Goal: Task Accomplishment & Management: Manage account settings

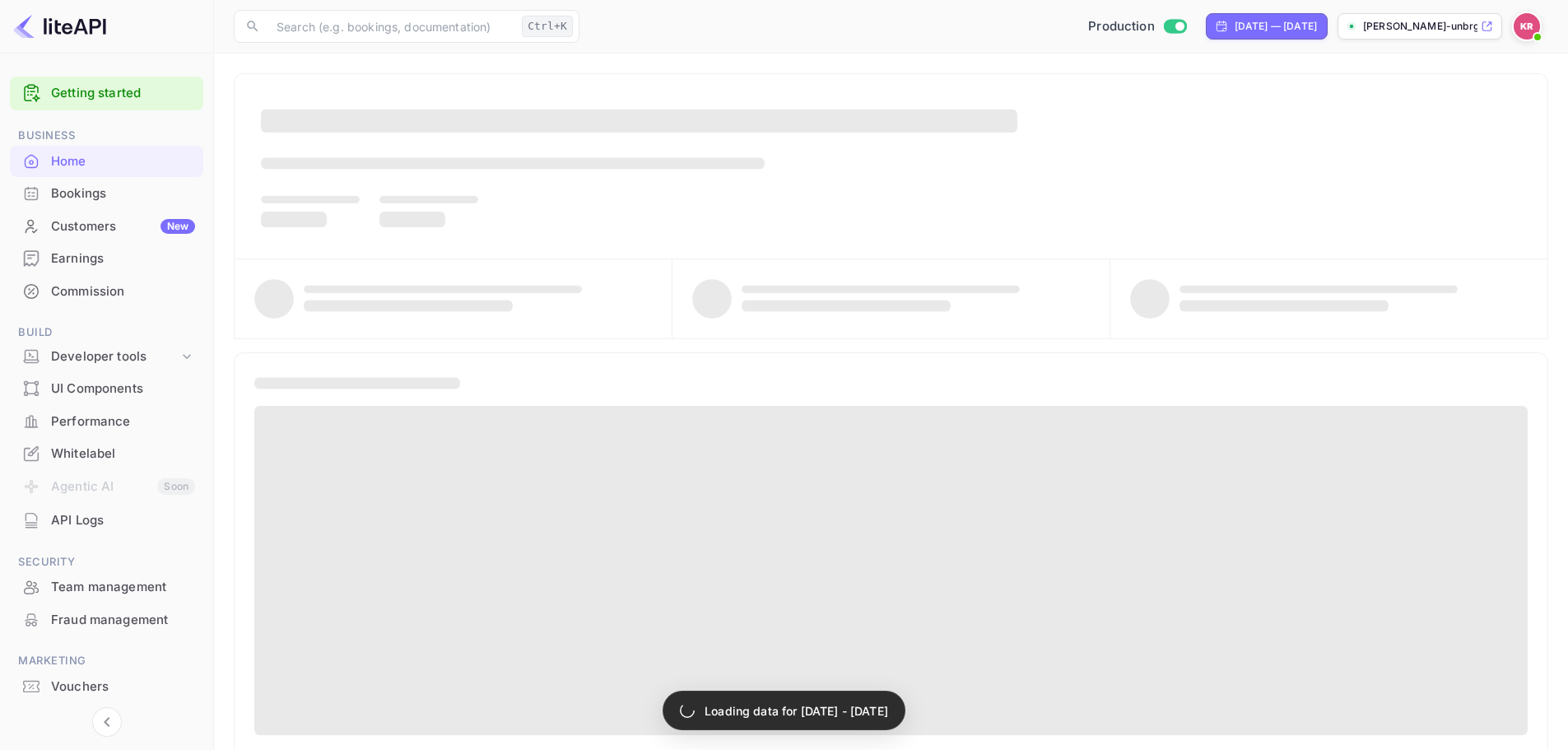
click at [154, 189] on div "Bookings" at bounding box center [123, 194] width 144 height 19
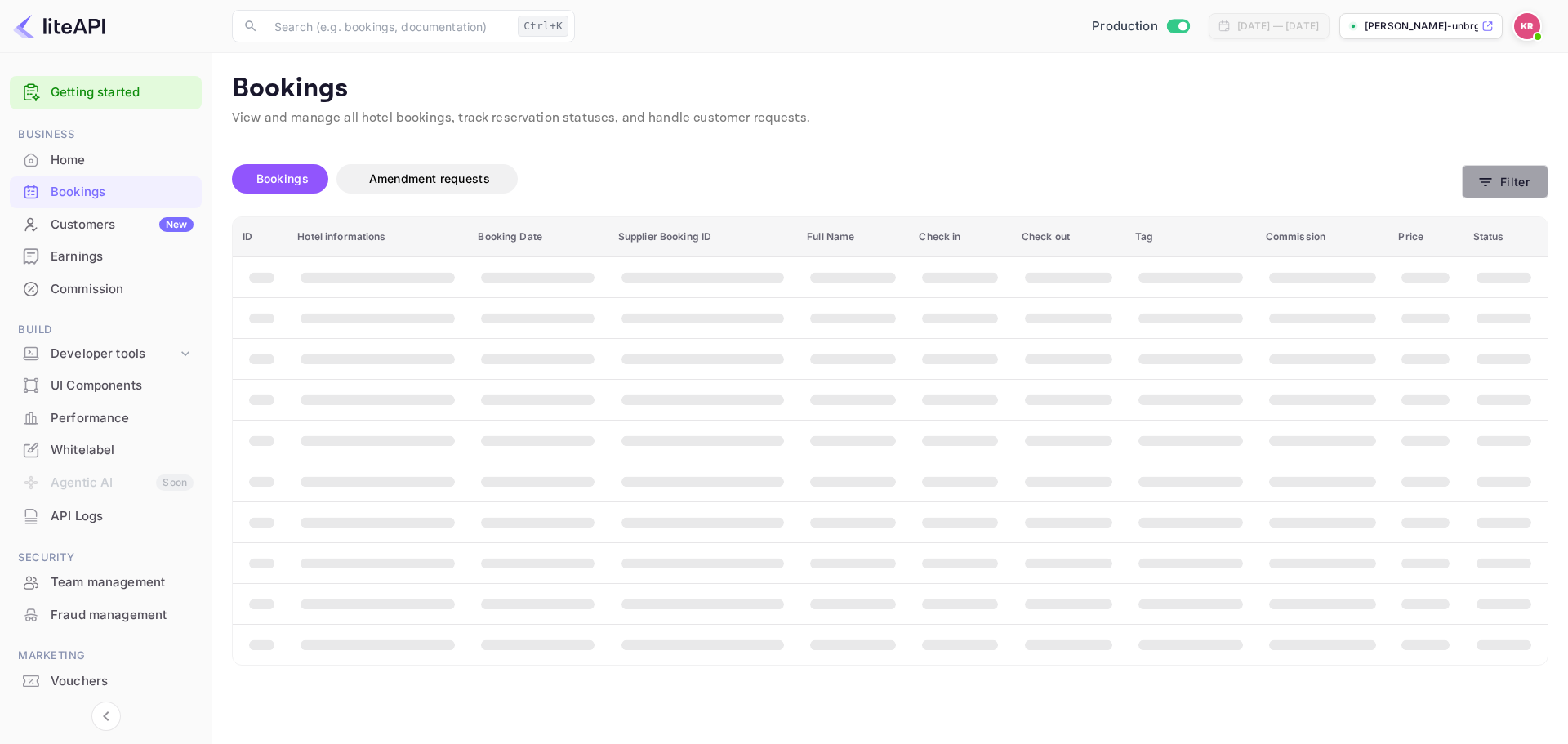
click at [1474, 180] on button "Filter" at bounding box center [1505, 182] width 86 height 34
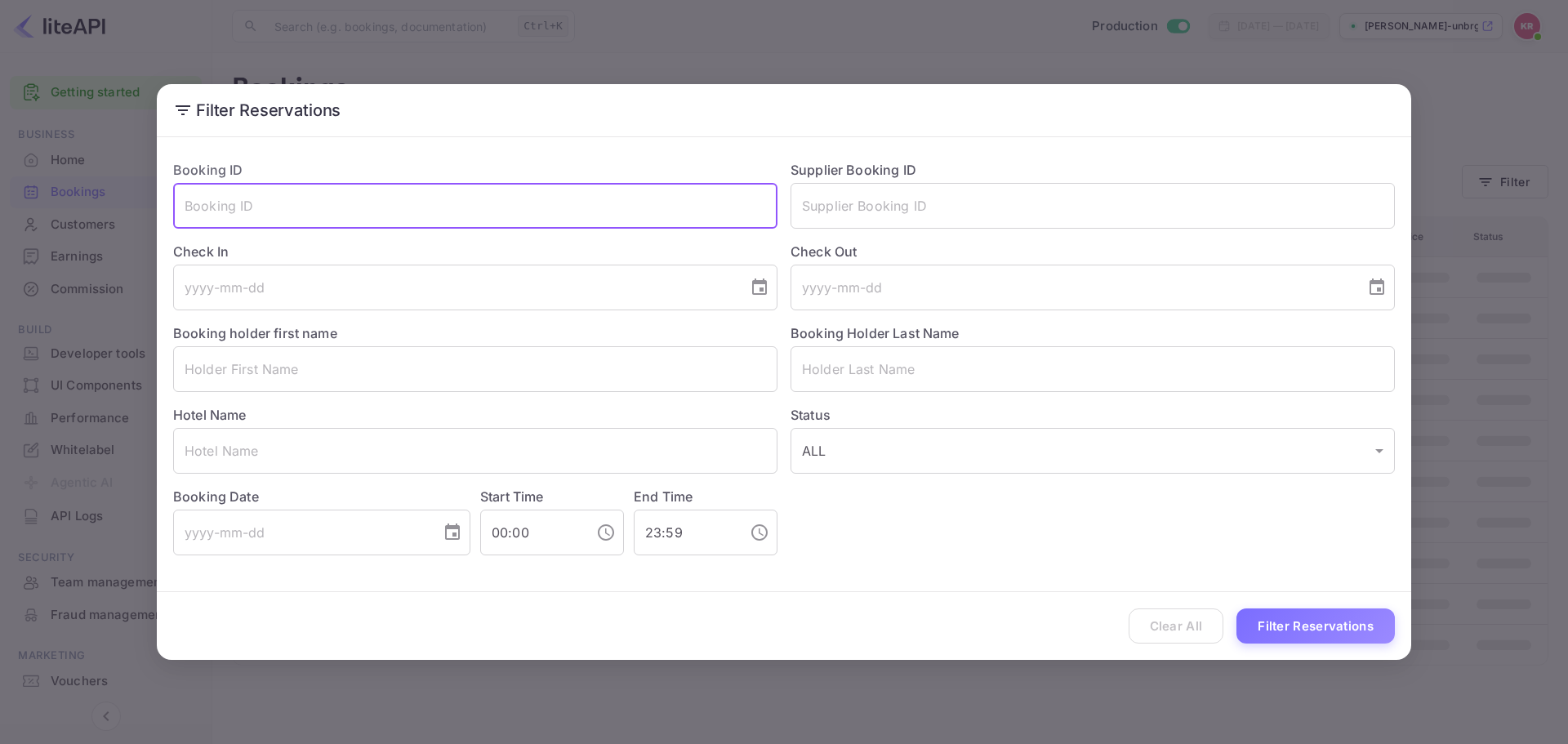
click at [401, 212] on input "text" at bounding box center [475, 205] width 604 height 46
paste input "tSF3EsoYx"
type input "tSF3EsoYx"
click at [1336, 623] on button "Filter Reservations" at bounding box center [1315, 626] width 158 height 35
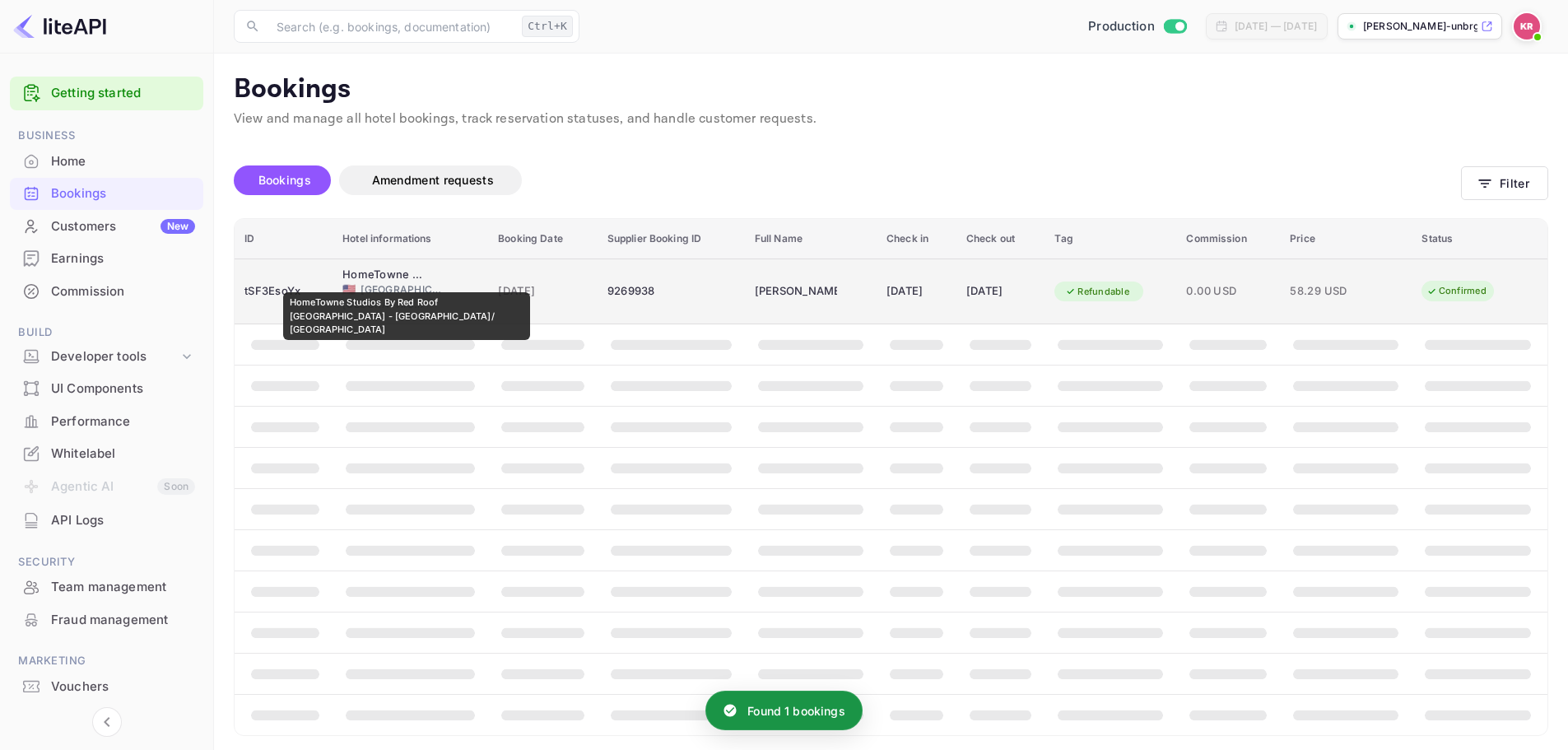
click at [406, 281] on div "HomeTowne Studios By Red Roof [GEOGRAPHIC_DATA] - [GEOGRAPHIC_DATA]/ [GEOGRAPHI…" at bounding box center [383, 274] width 82 height 16
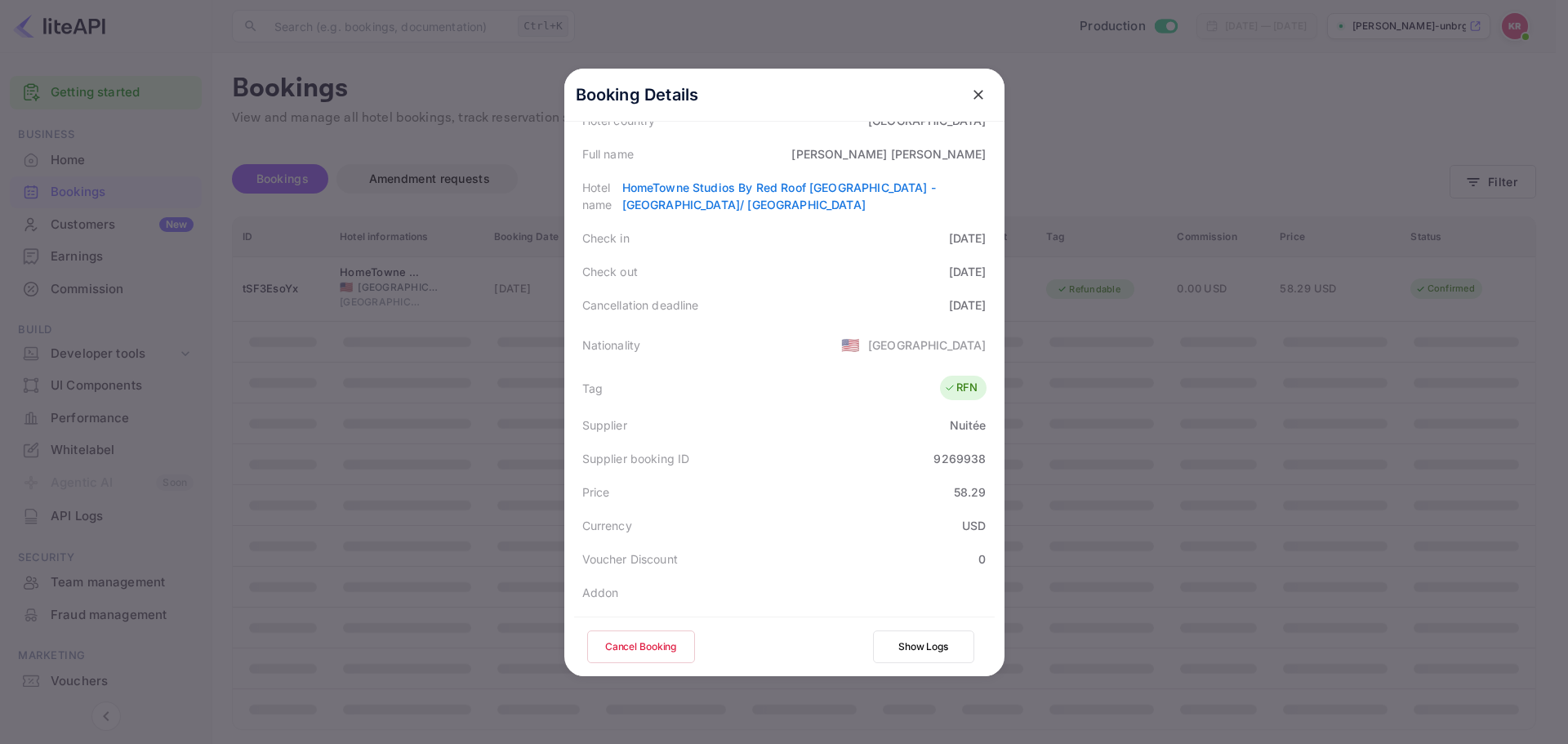
scroll to position [217, 0]
click at [642, 646] on button "Cancel Booking" at bounding box center [641, 646] width 108 height 33
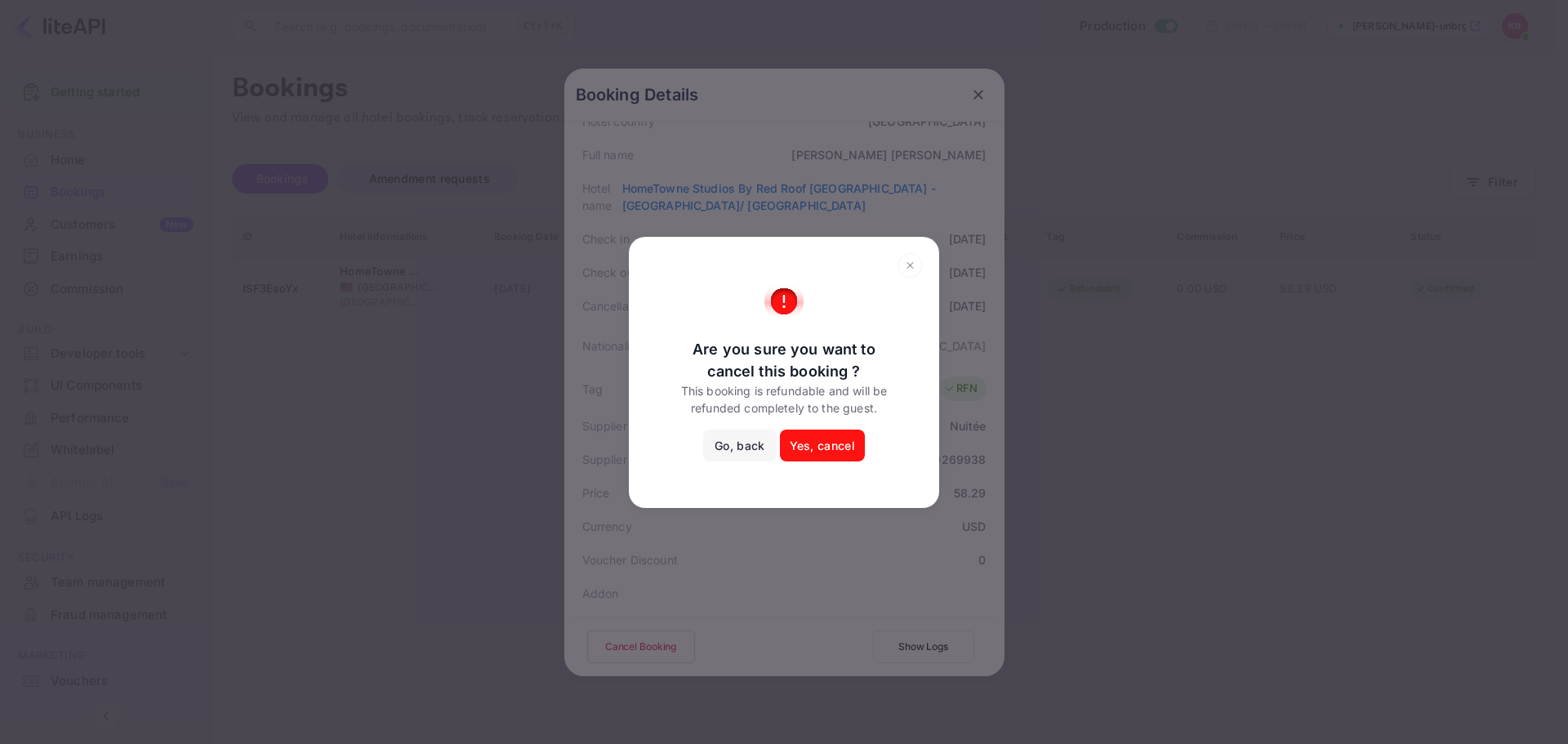
click at [843, 445] on button "Yes, cancel" at bounding box center [822, 446] width 85 height 33
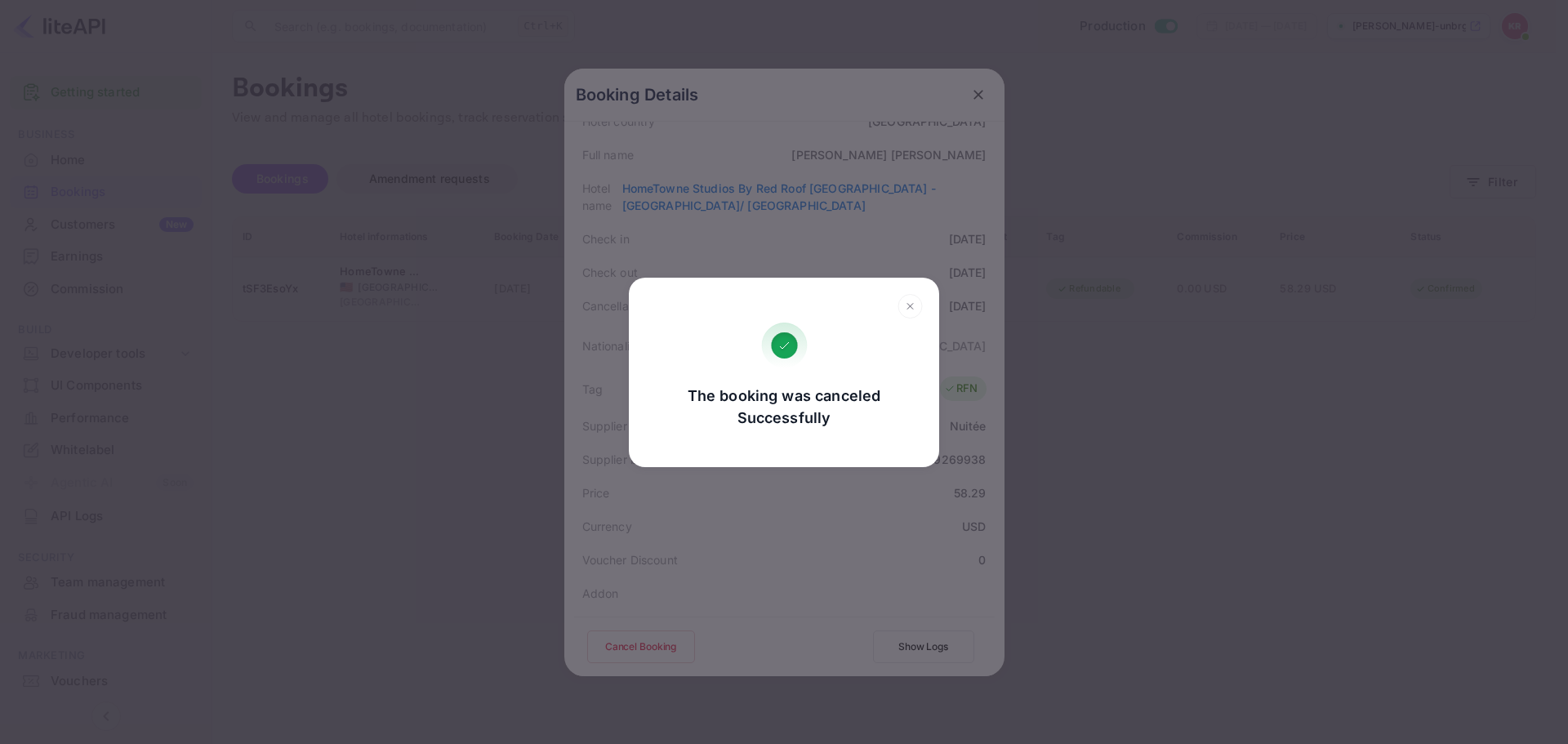
click at [180, 363] on div "The booking was canceled Successfully Go, back Yes, cancel" at bounding box center [784, 372] width 1568 height 744
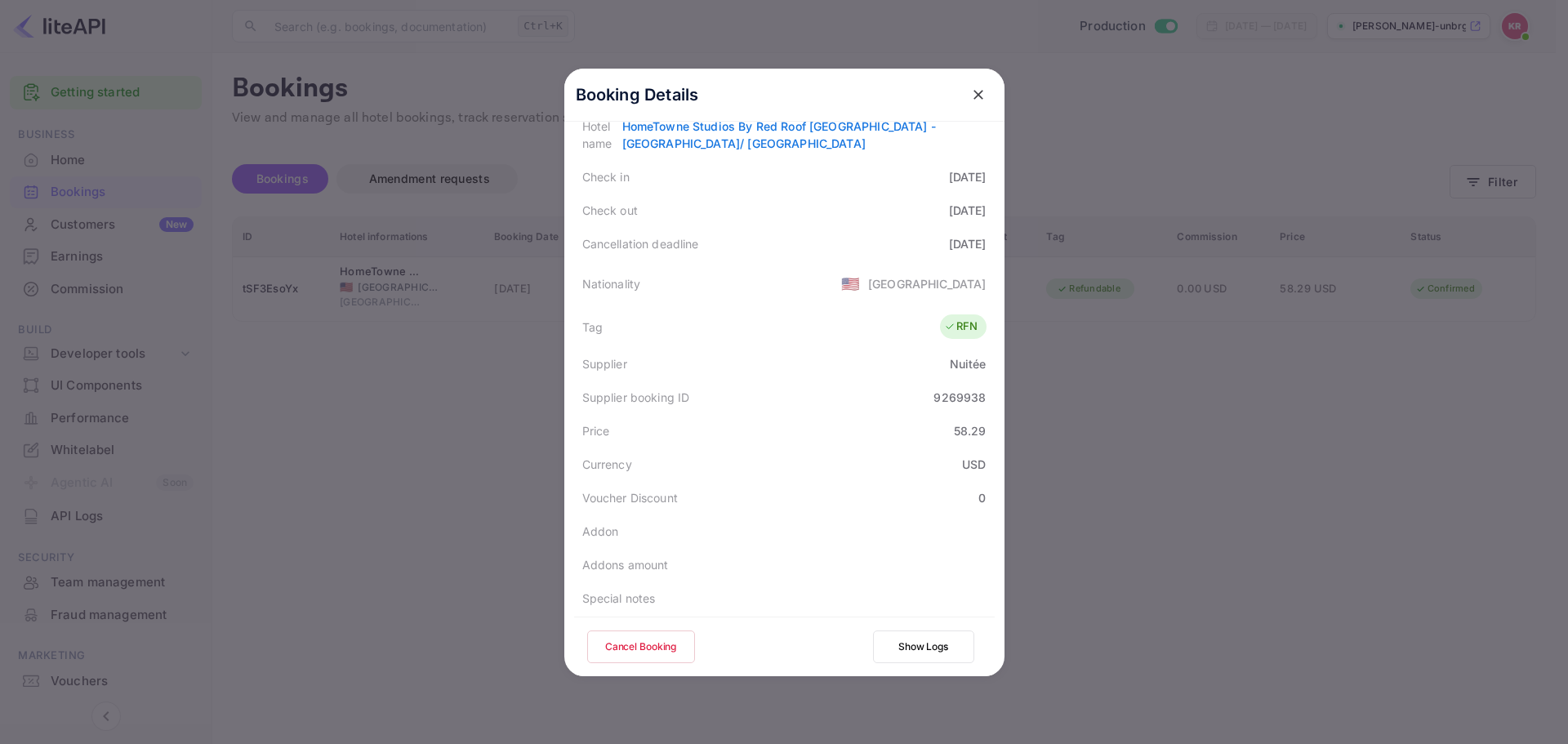
scroll to position [380, 0]
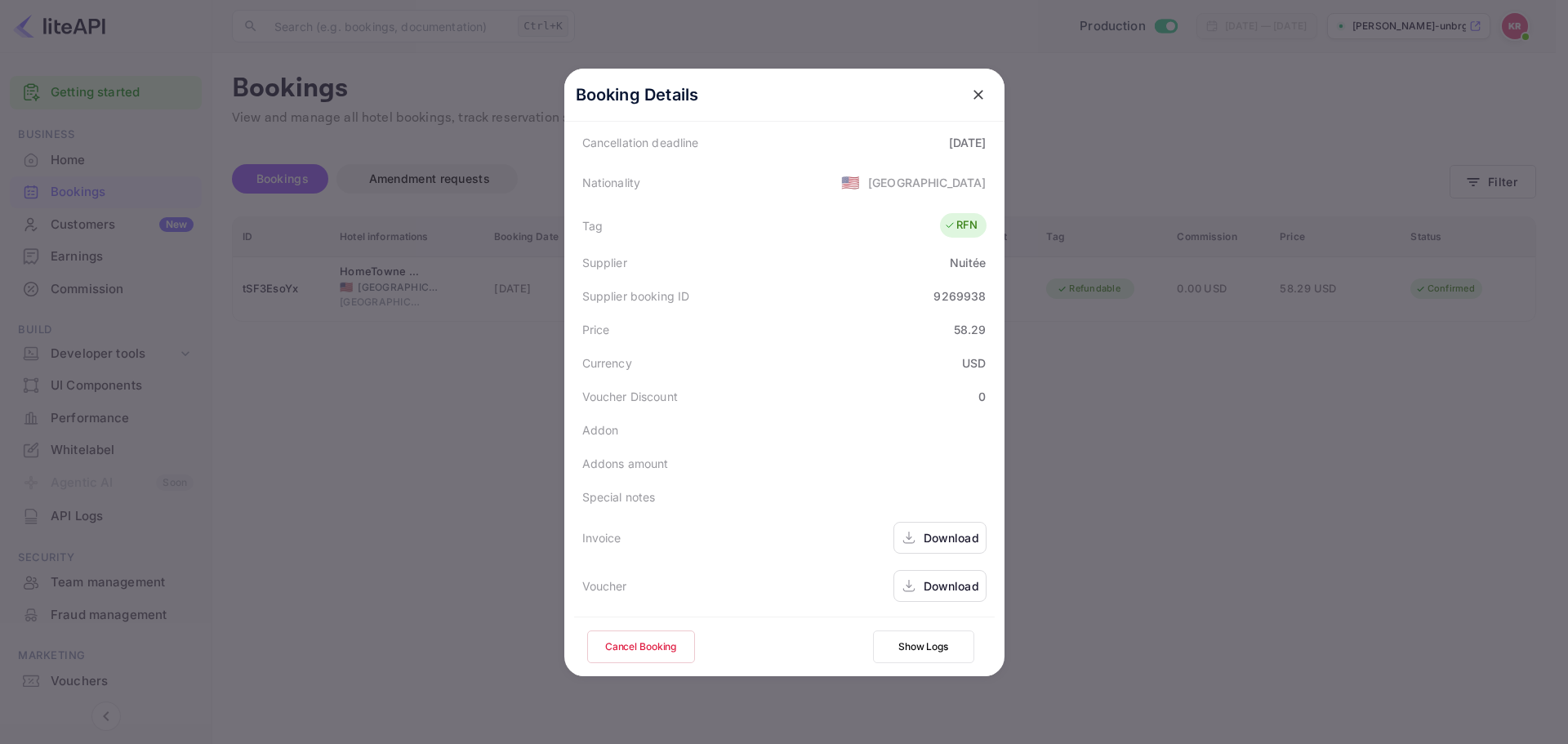
click at [1253, 401] on div at bounding box center [784, 372] width 1568 height 744
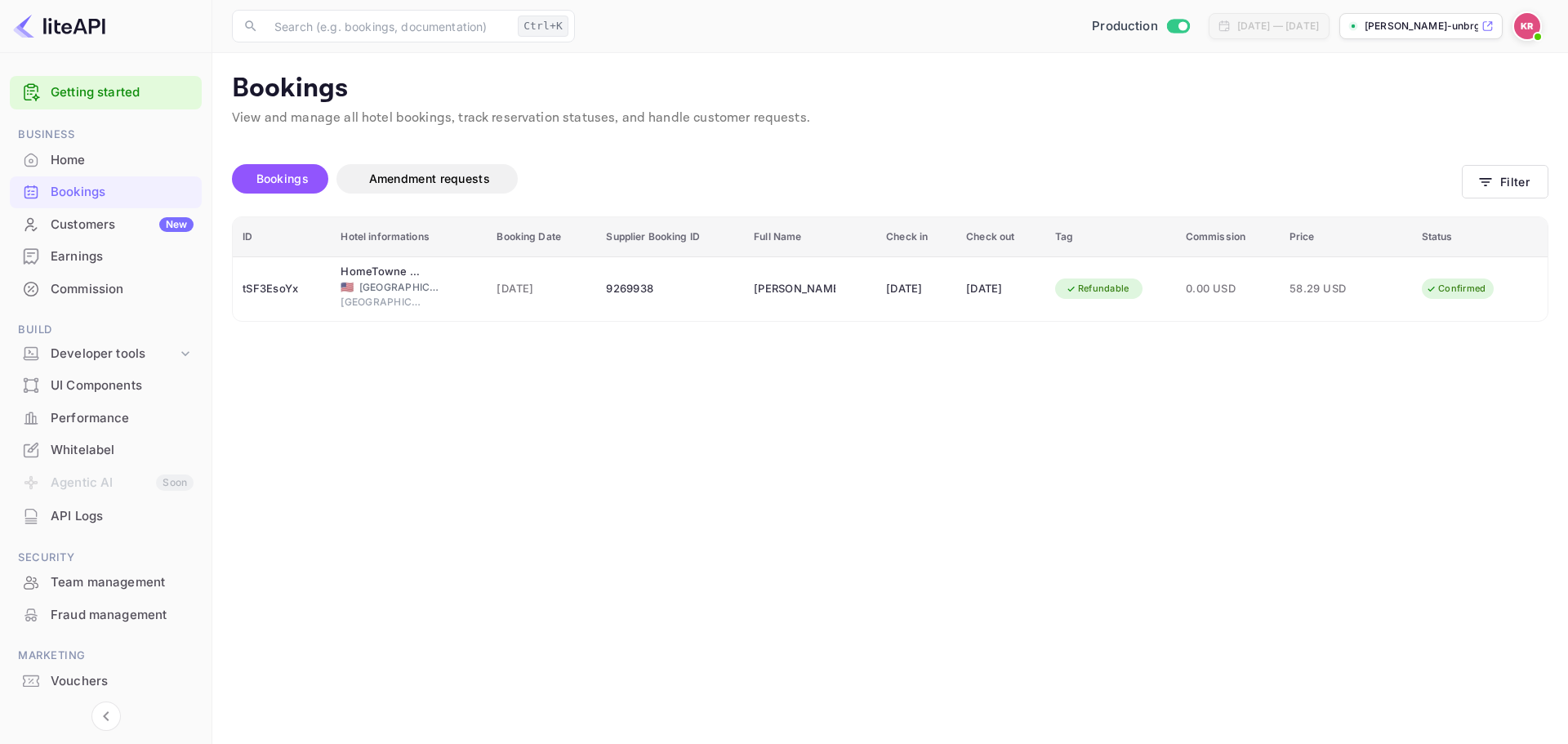
click at [277, 186] on span "Bookings" at bounding box center [282, 178] width 68 height 20
click at [1529, 180] on button "Filter" at bounding box center [1505, 182] width 86 height 34
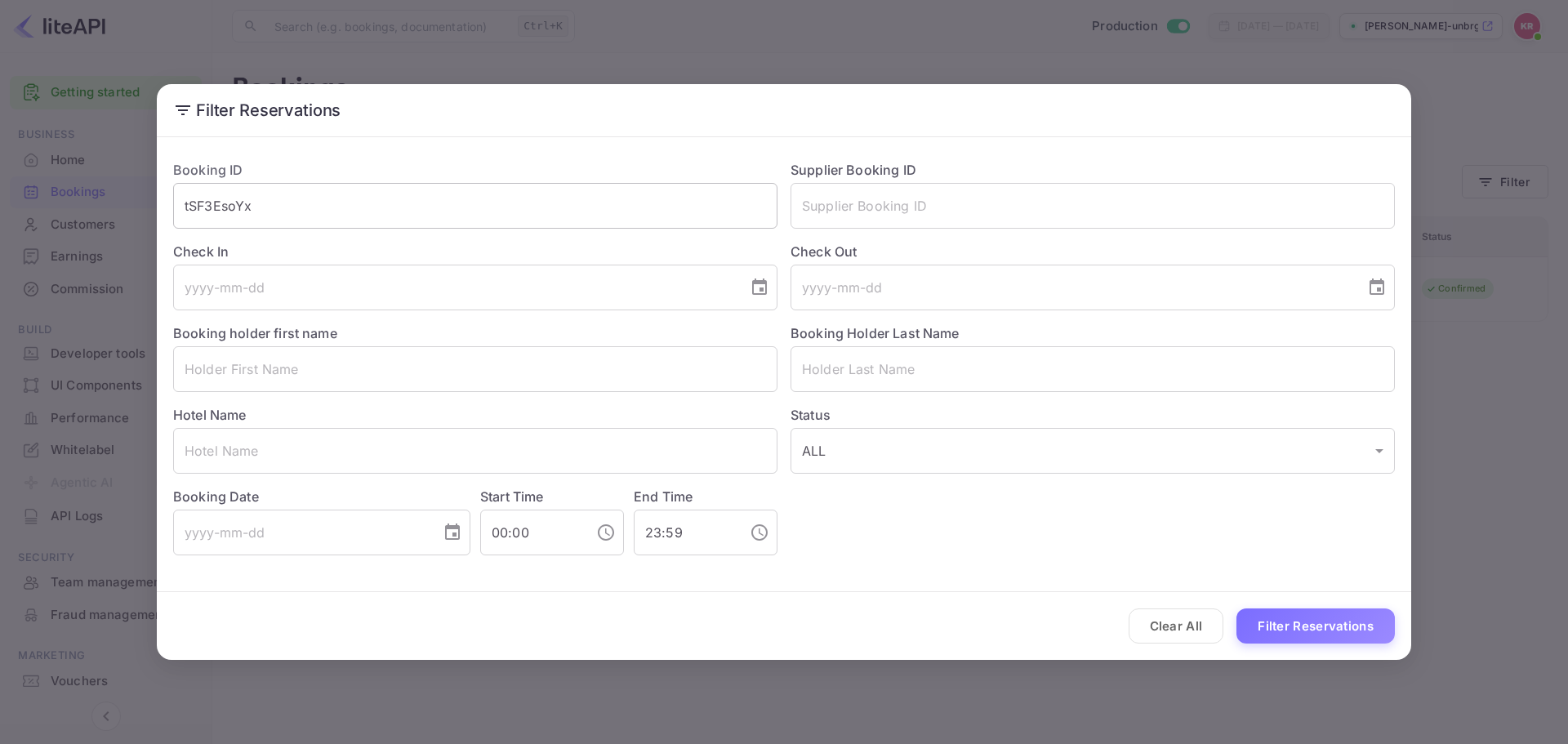
click at [441, 217] on input "tSF3EsoYx" at bounding box center [475, 205] width 604 height 46
click at [1330, 622] on button "Filter Reservations" at bounding box center [1315, 626] width 158 height 35
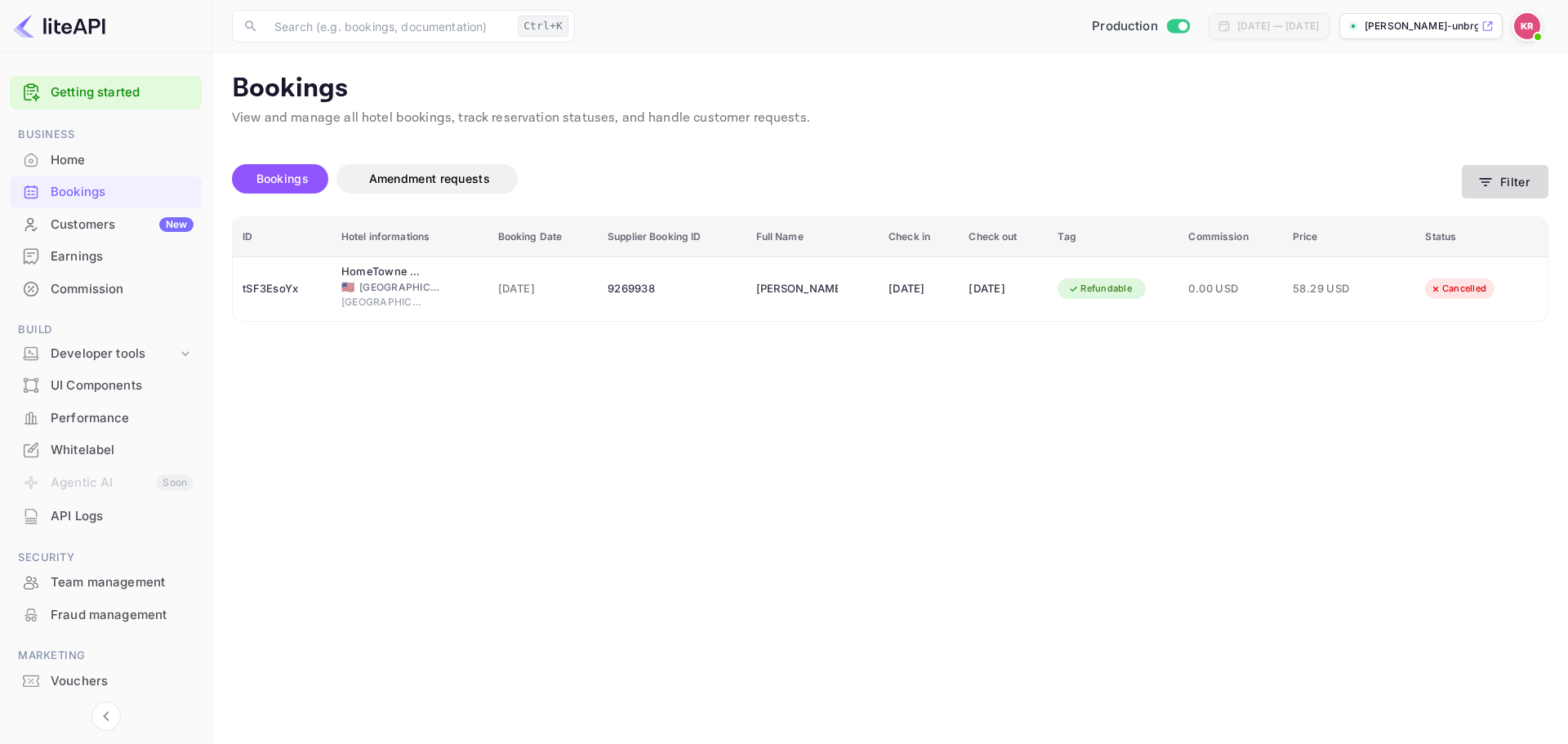
click at [1474, 175] on button "Filter" at bounding box center [1505, 182] width 86 height 34
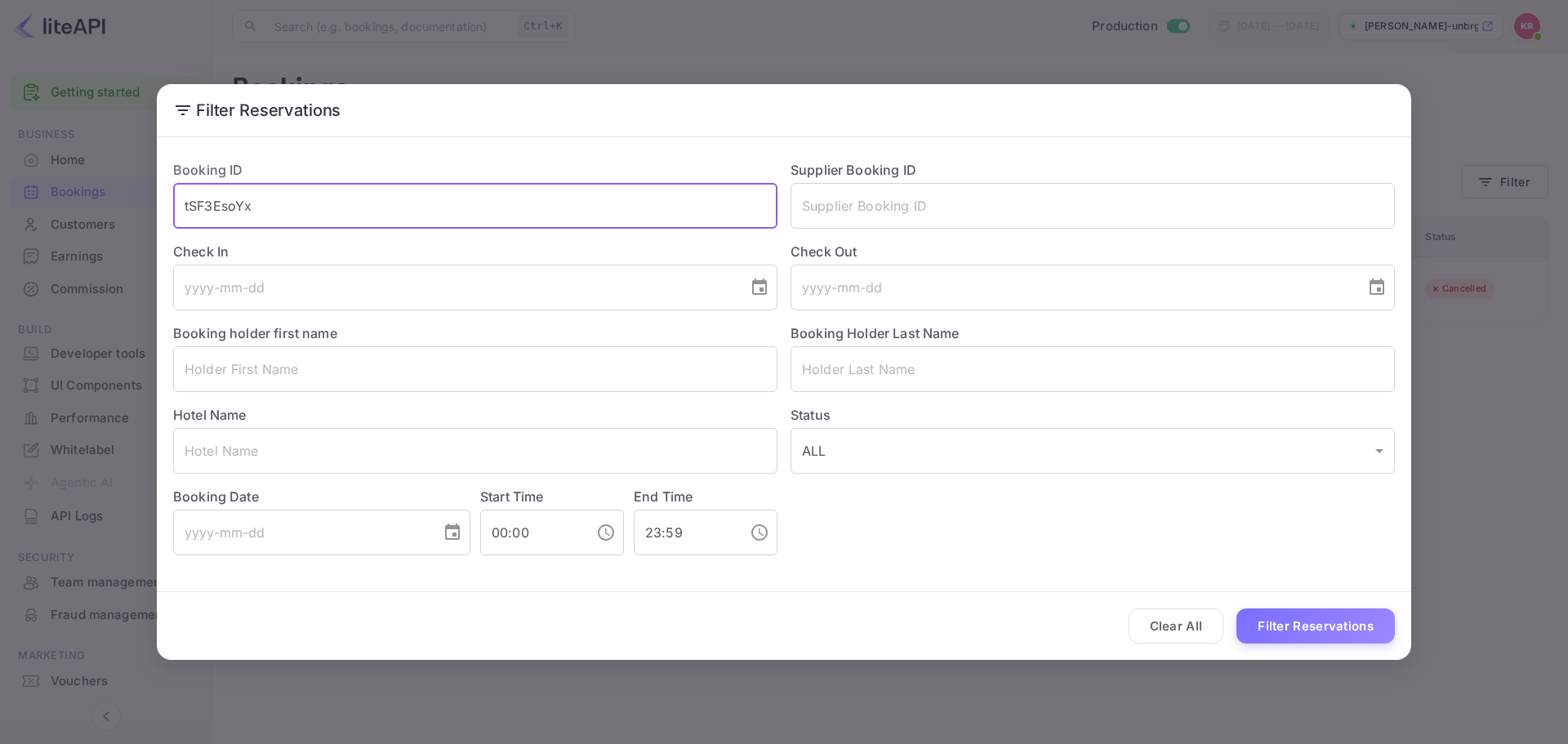
click at [459, 215] on input "tSF3EsoYx" at bounding box center [475, 205] width 604 height 46
paste input "yyO6Z5NWz"
type input "yyO6Z5NWz"
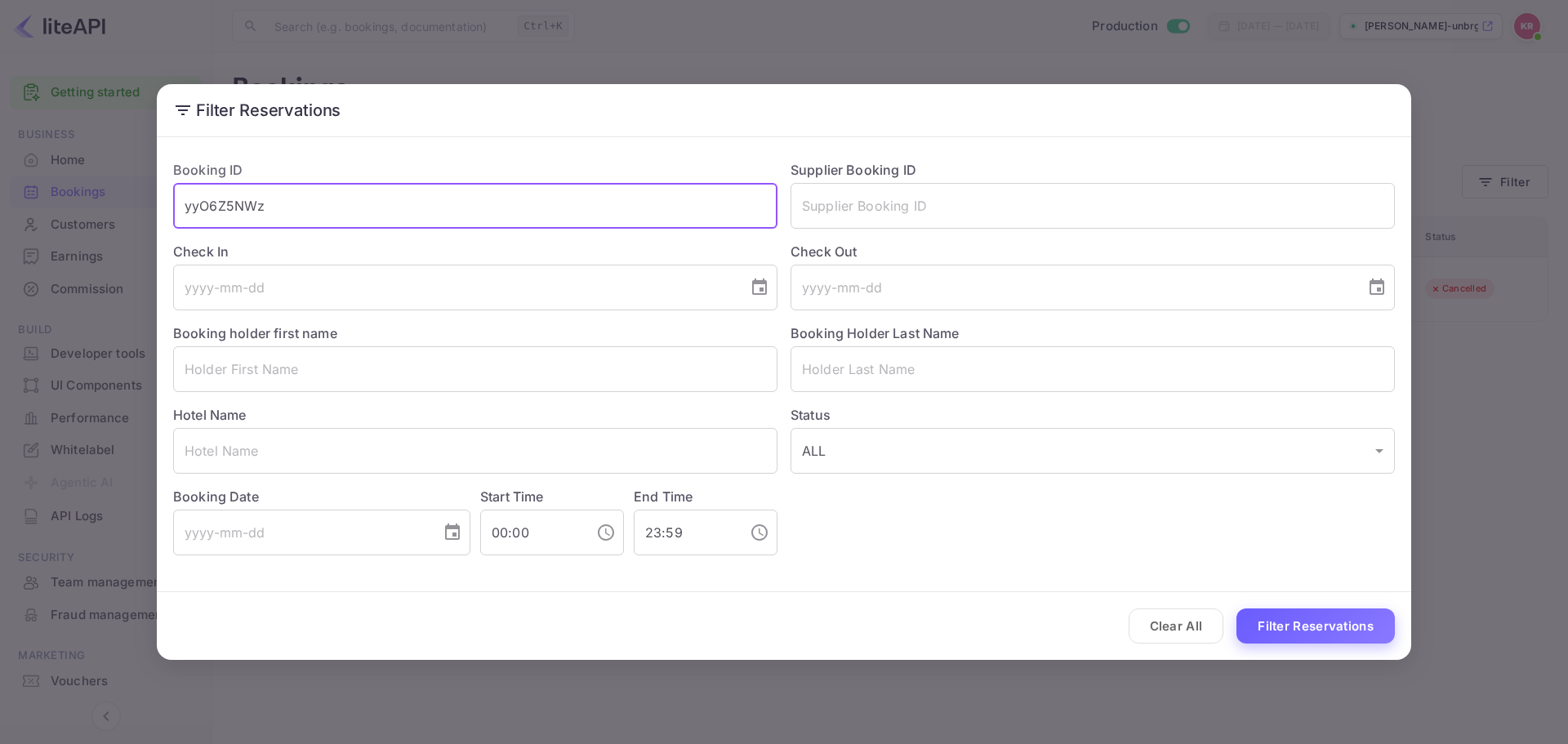
click at [1317, 615] on button "Filter Reservations" at bounding box center [1315, 626] width 158 height 35
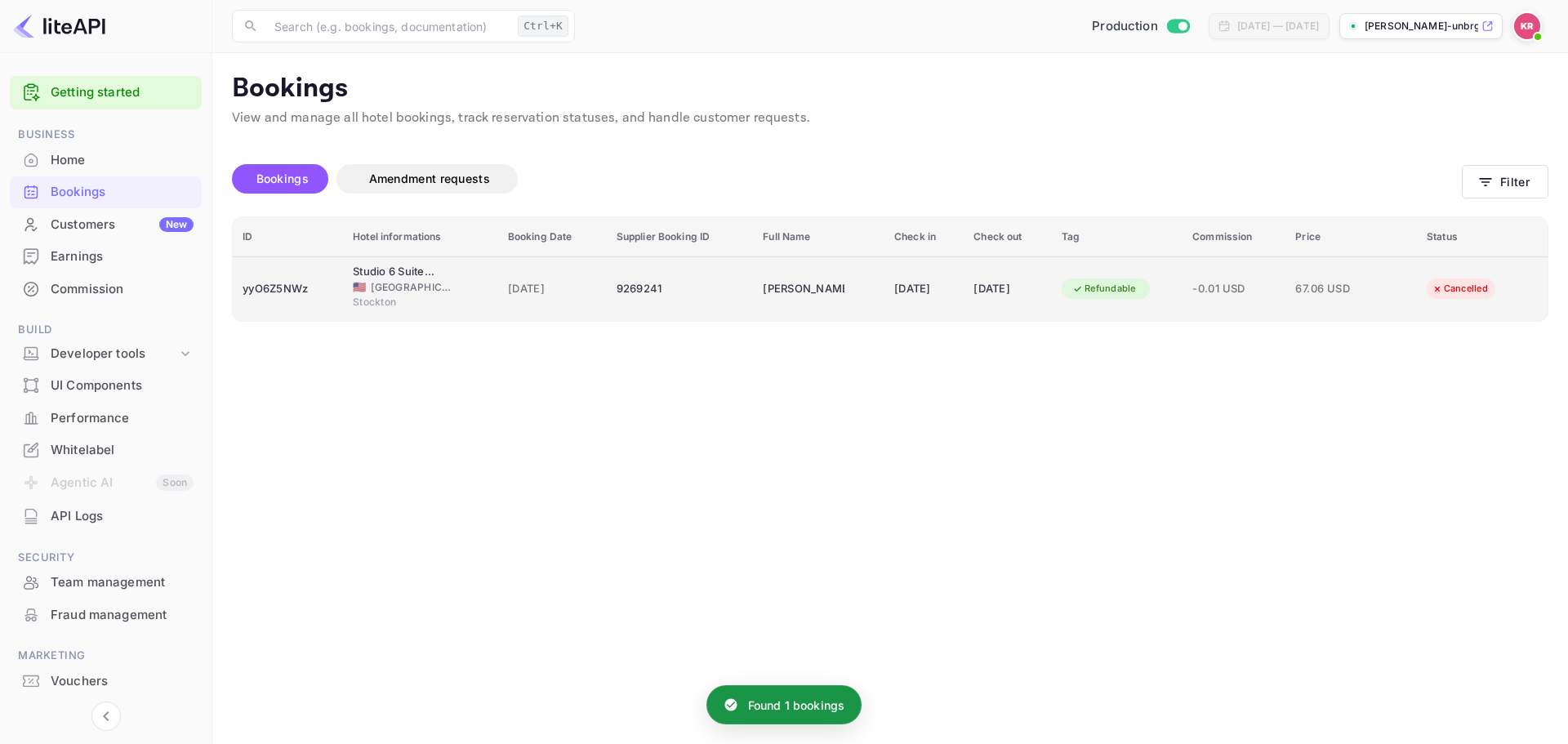
click at [328, 309] on td "yyO6Z5NWz" at bounding box center [288, 288] width 111 height 65
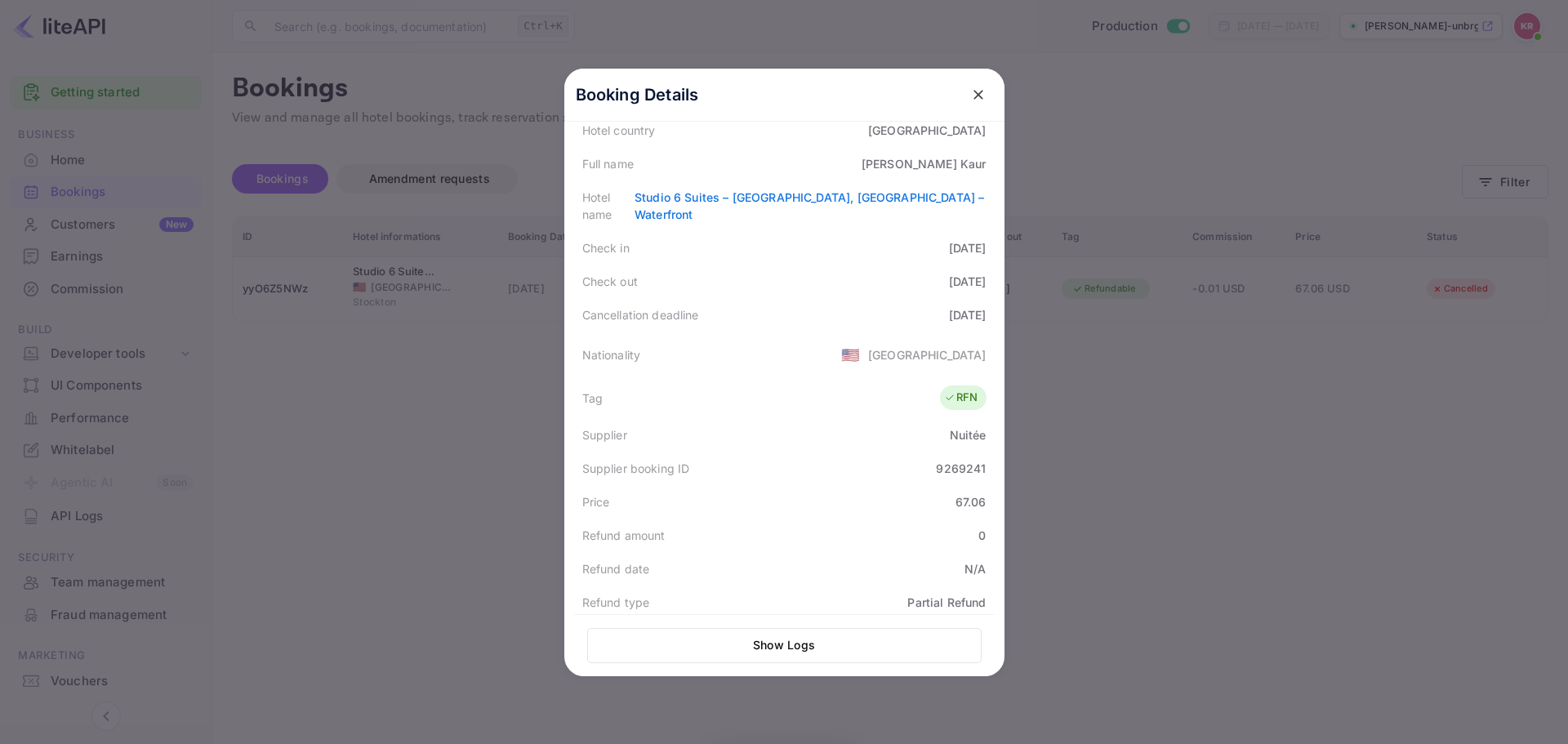
scroll to position [205, 0]
